Goal: Book appointment/travel/reservation

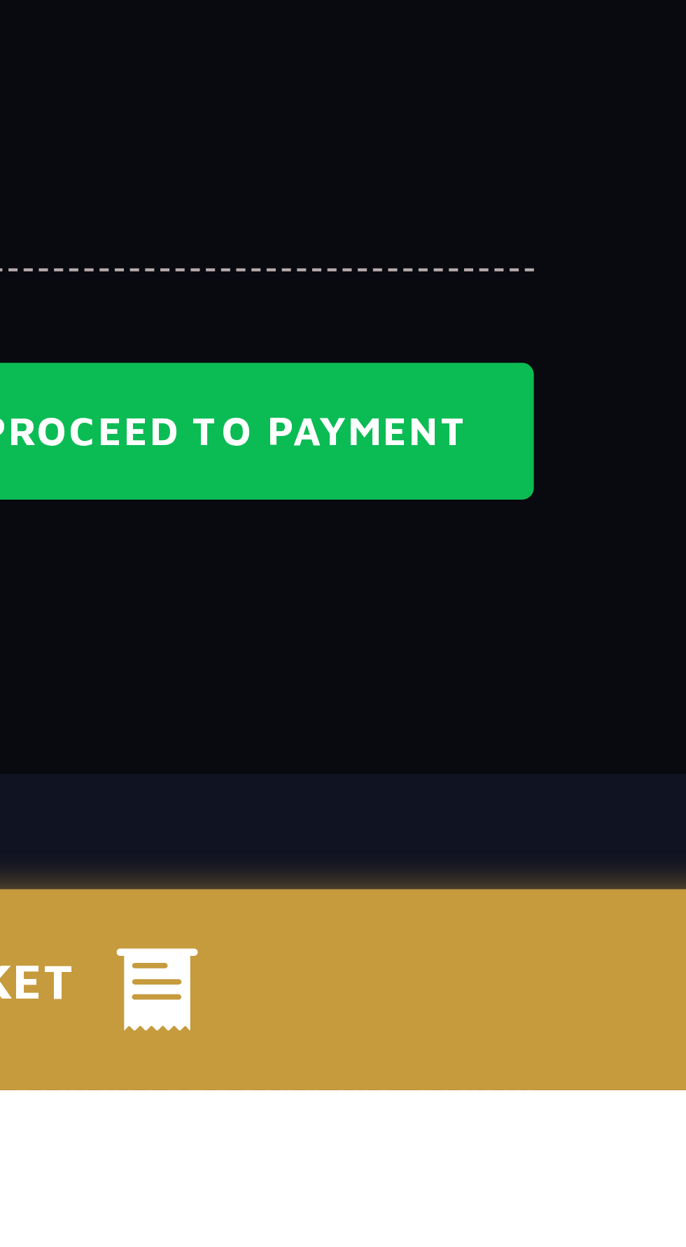
scroll to position [765, 0]
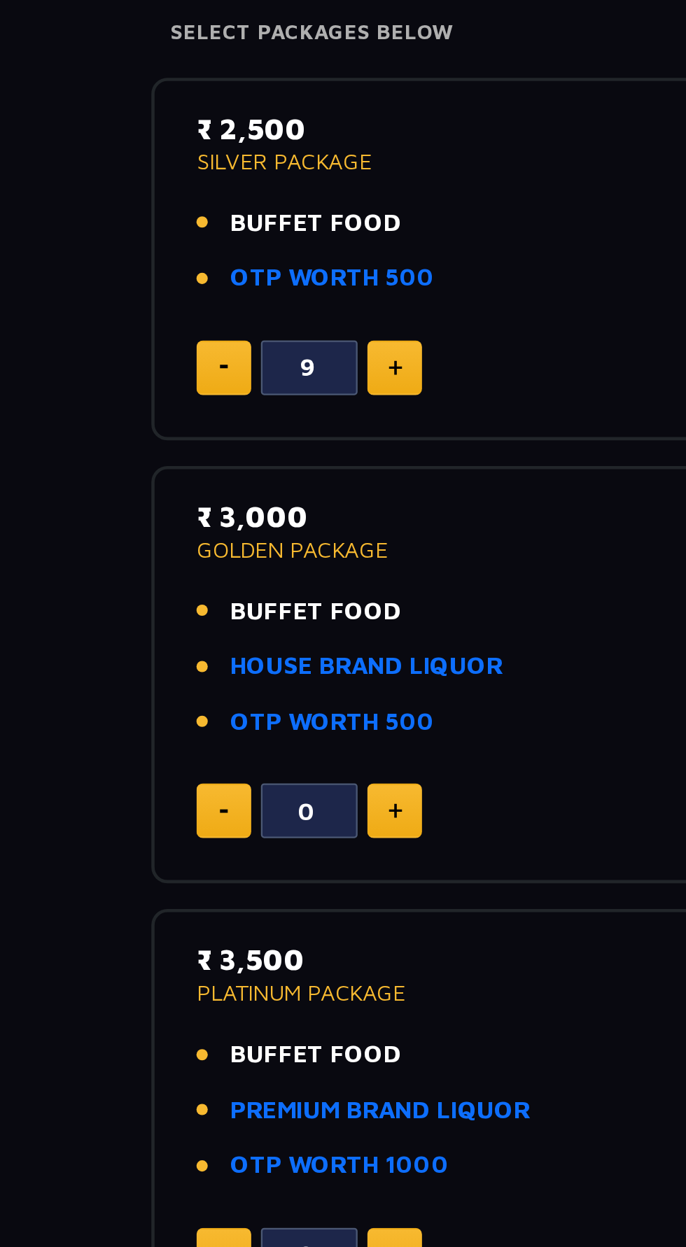
scroll to position [76, 0]
